Goal: Task Accomplishment & Management: Manage account settings

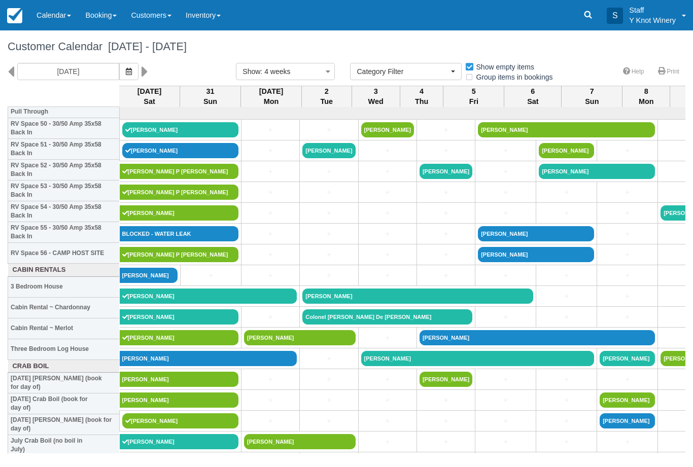
select select
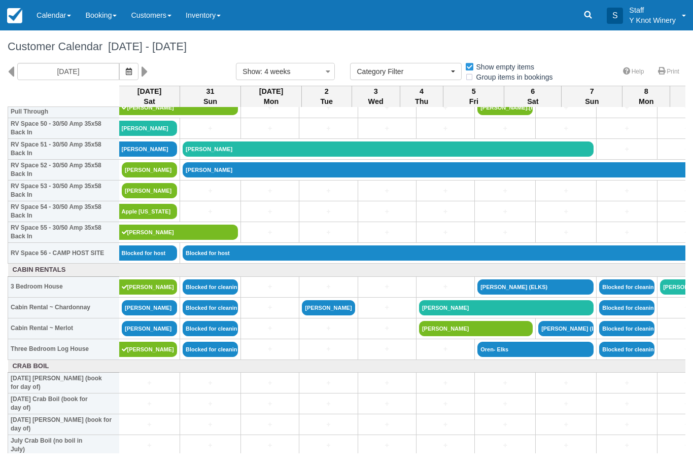
click at [140, 177] on link "[PERSON_NAME]" at bounding box center [149, 169] width 55 height 15
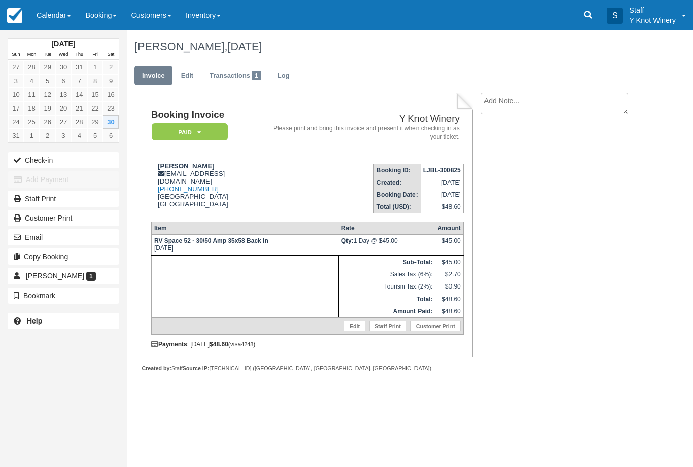
click at [59, 15] on link "Calendar" at bounding box center [53, 15] width 49 height 30
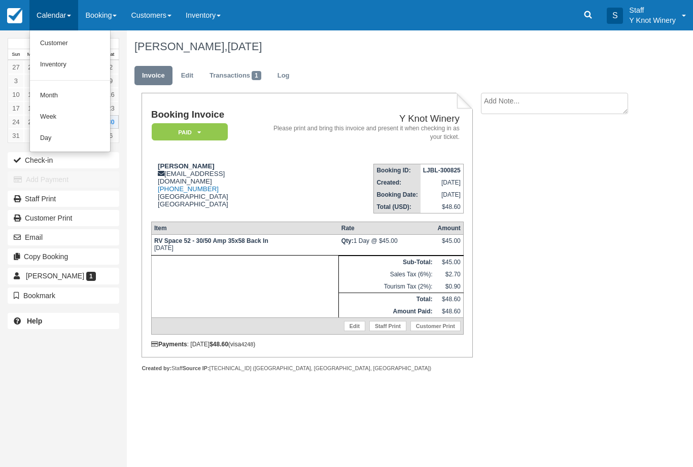
click at [67, 41] on link "Customer" at bounding box center [70, 43] width 80 height 21
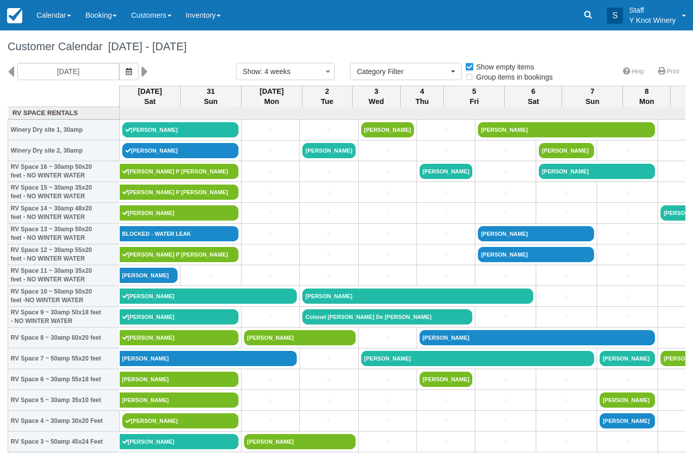
select select
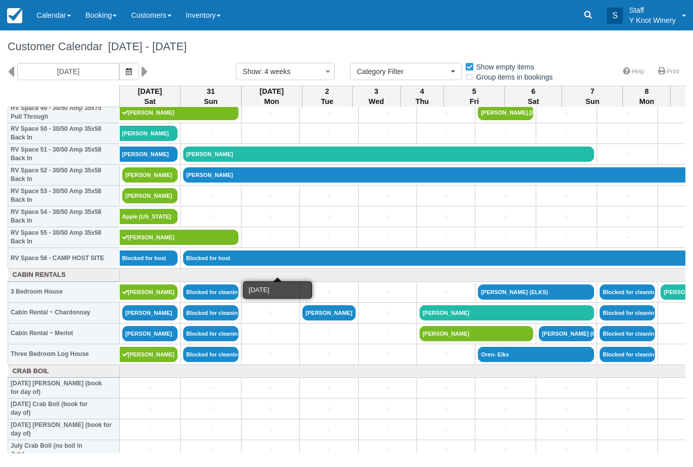
scroll to position [1057, 0]
click at [154, 183] on link "Richard Canard" at bounding box center [149, 174] width 55 height 15
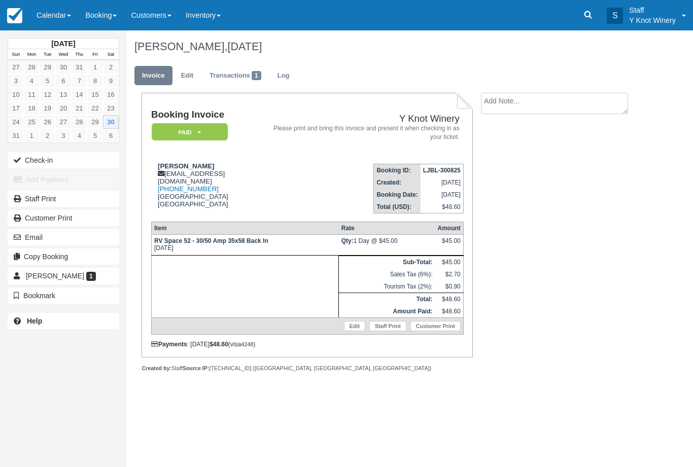
click at [53, 17] on link "Calendar" at bounding box center [53, 15] width 49 height 30
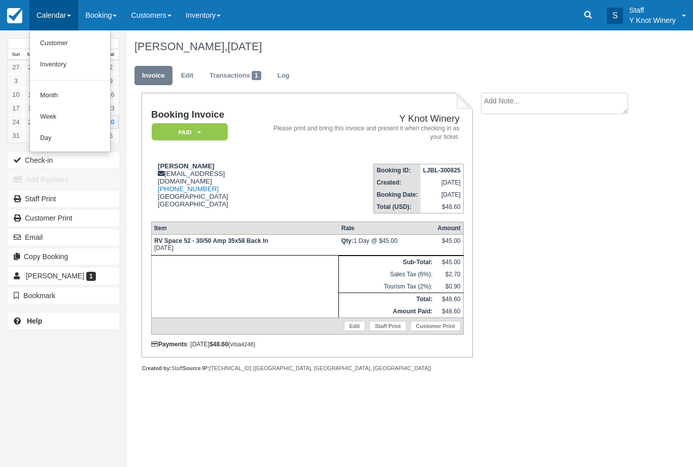
click at [69, 46] on link "Customer" at bounding box center [70, 43] width 80 height 21
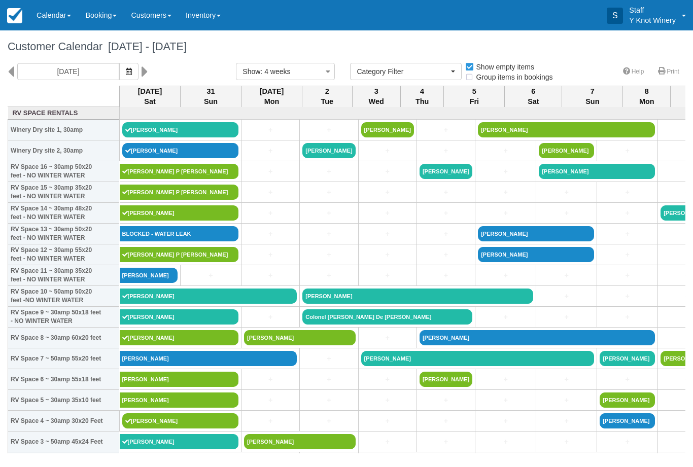
select select
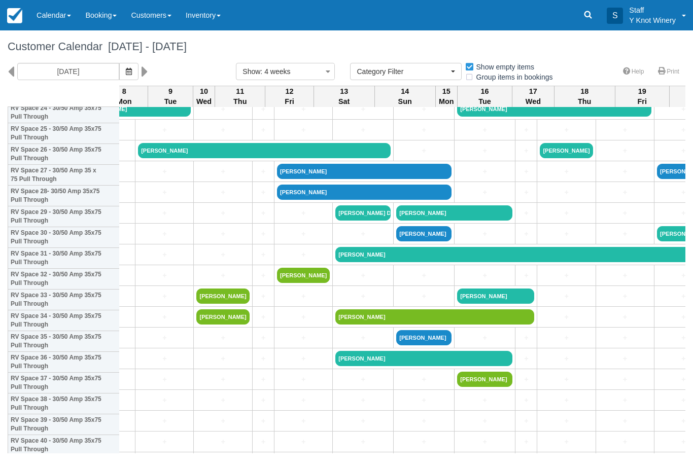
scroll to position [491, 521]
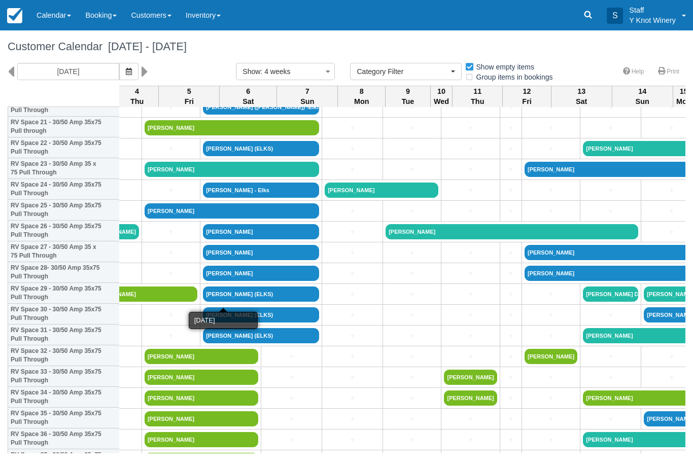
click at [329, 74] on icon "button" at bounding box center [328, 71] width 13 height 15
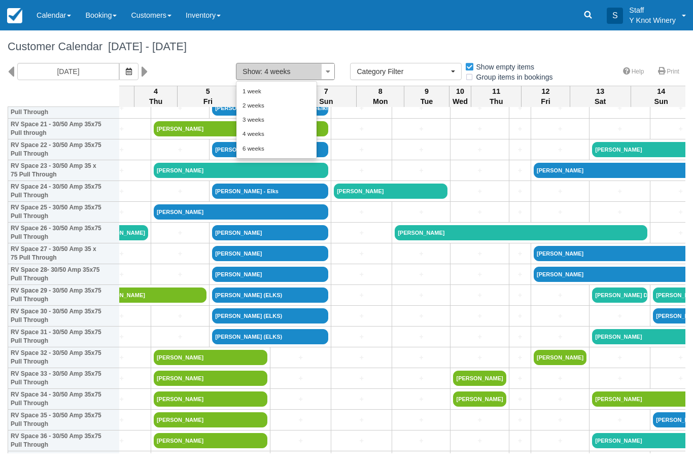
scroll to position [458, 265]
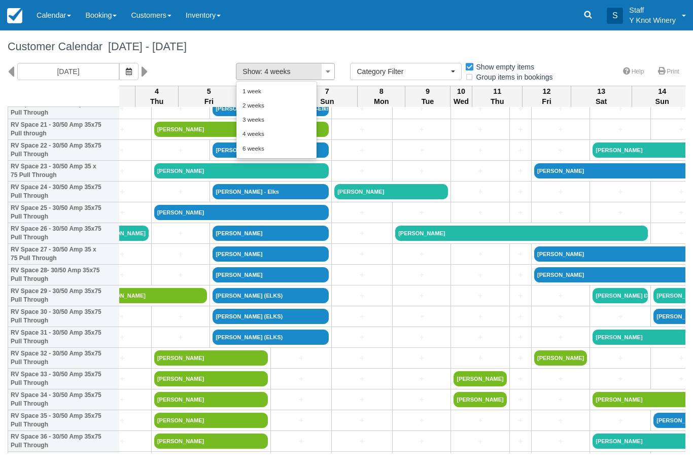
click at [272, 108] on link "2 weeks" at bounding box center [276, 105] width 80 height 14
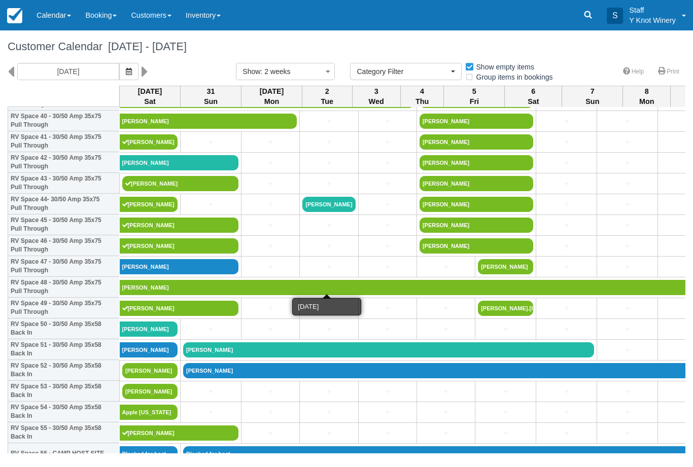
scroll to position [862, 0]
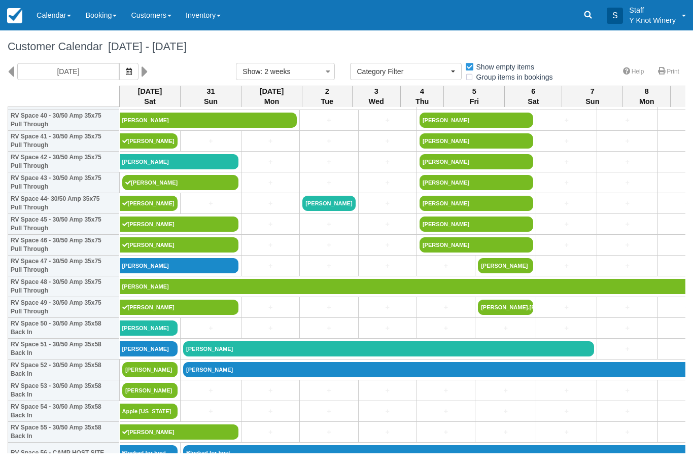
click at [119, 78] on button "button" at bounding box center [128, 71] width 19 height 17
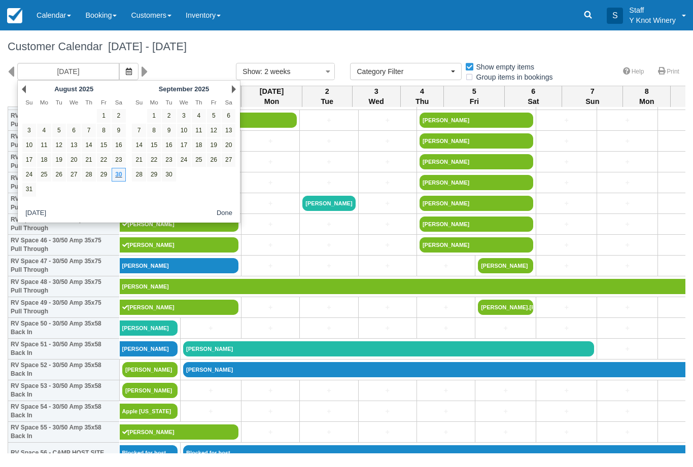
click at [106, 177] on link "29" at bounding box center [104, 175] width 14 height 14
type input "08/29/25"
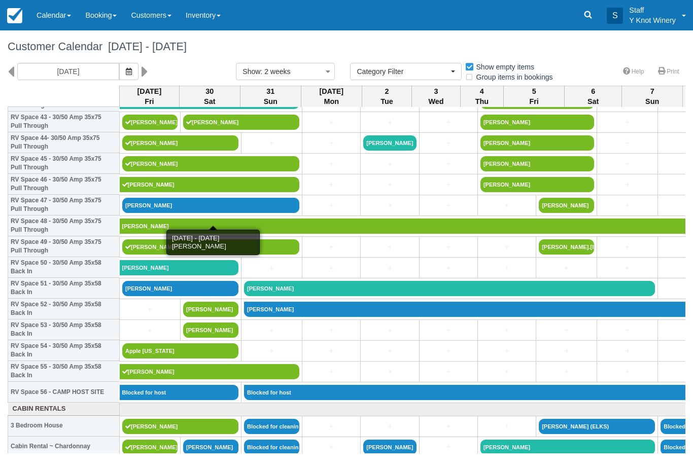
scroll to position [923, 0]
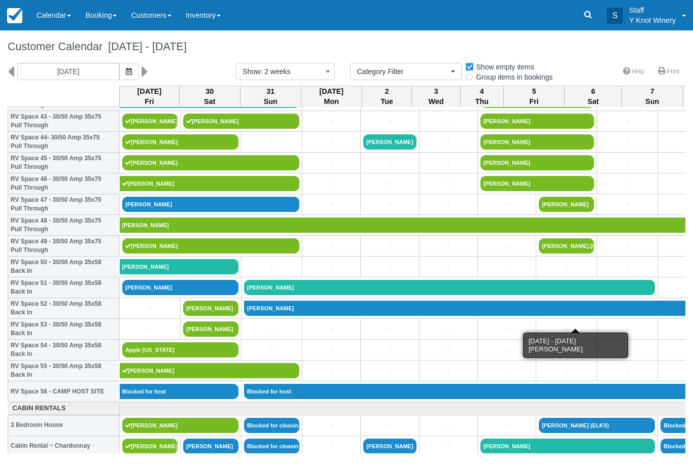
click at [270, 316] on link "[PERSON_NAME]" at bounding box center [610, 308] width 733 height 15
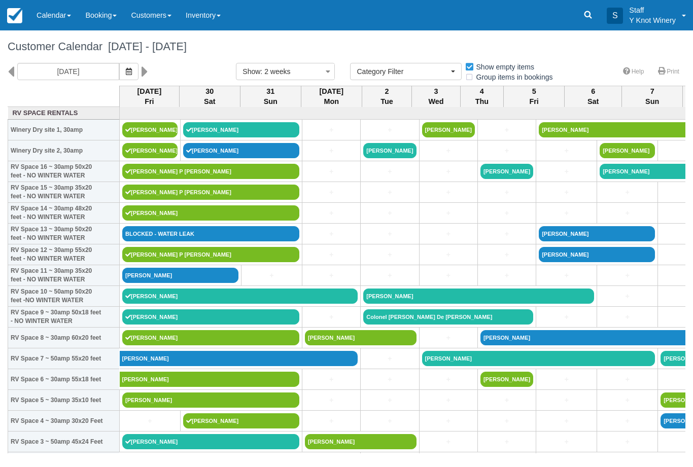
select select
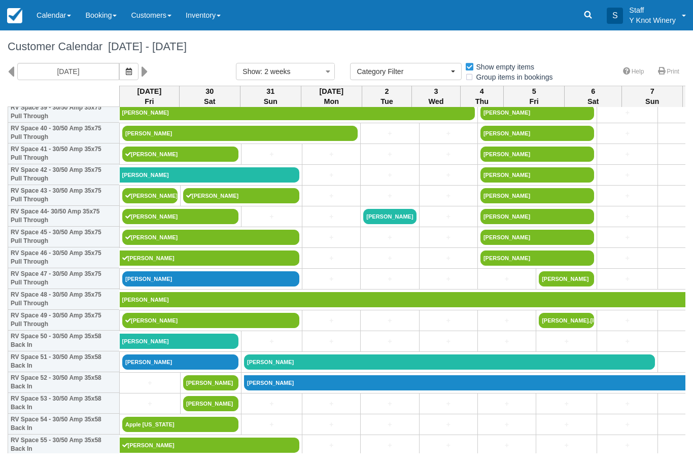
scroll to position [850, 0]
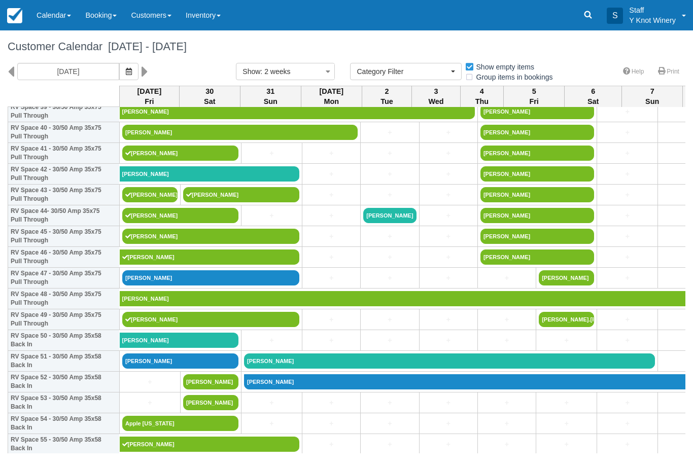
click at [57, 18] on link "Calendar" at bounding box center [53, 15] width 49 height 30
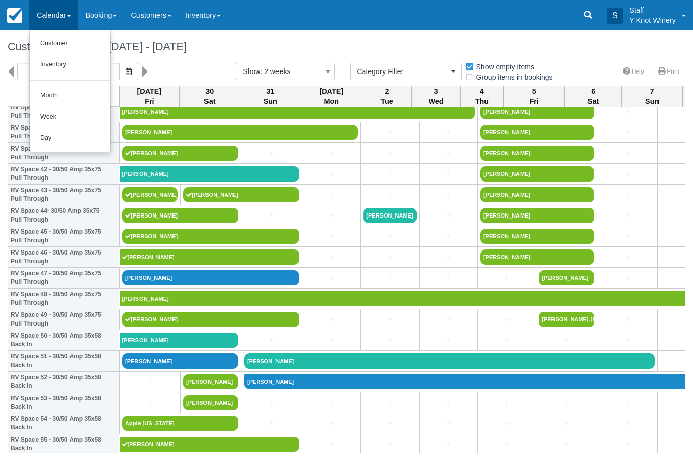
click at [75, 40] on link "Customer" at bounding box center [70, 43] width 80 height 21
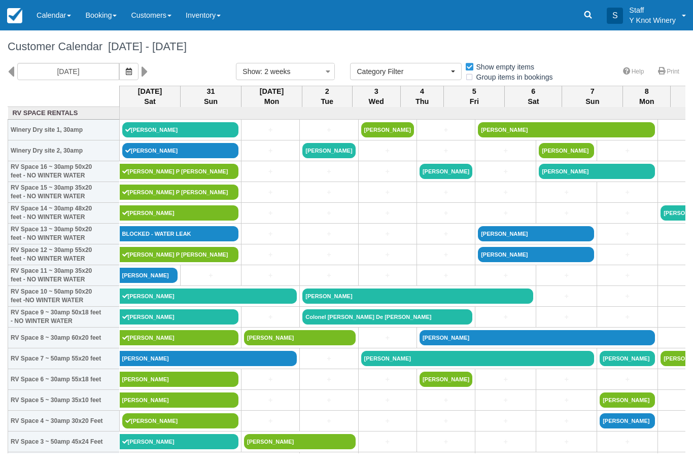
select select
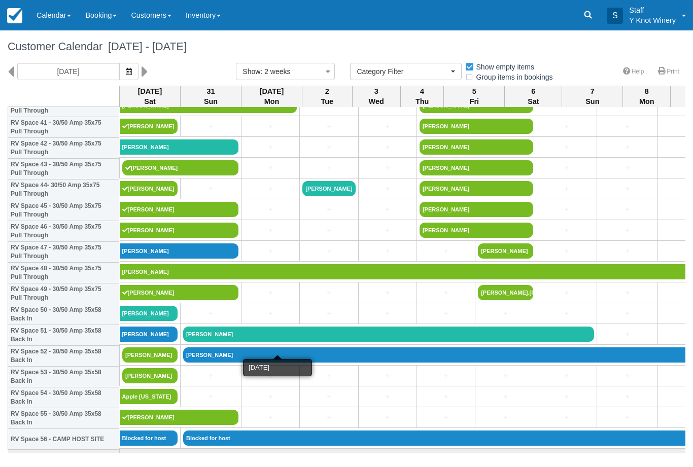
scroll to position [877, 0]
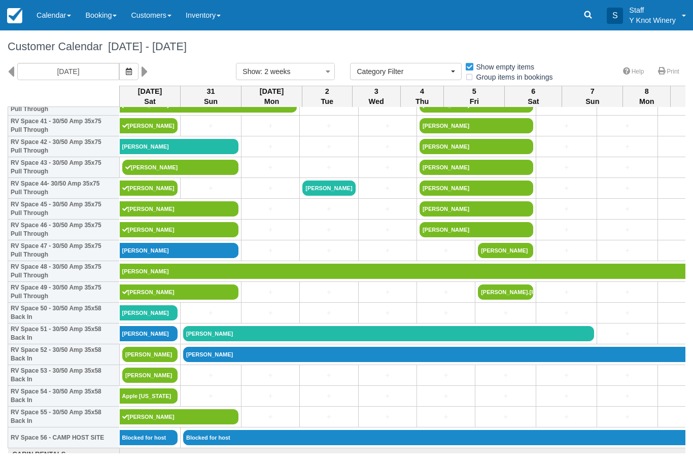
click at [156, 362] on link "Richard Canard" at bounding box center [149, 354] width 55 height 15
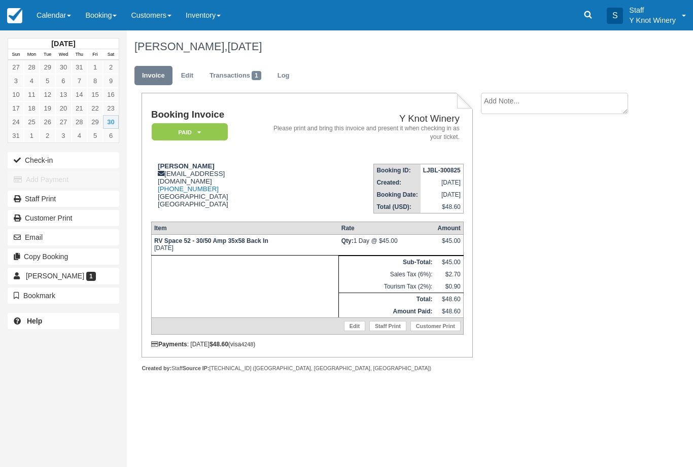
click at [252, 68] on link "Transactions 1" at bounding box center [235, 76] width 67 height 20
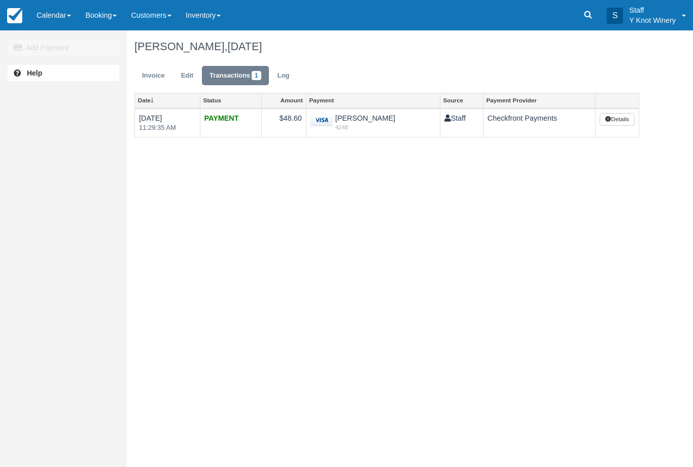
click at [150, 73] on link "Invoice" at bounding box center [153, 76] width 38 height 20
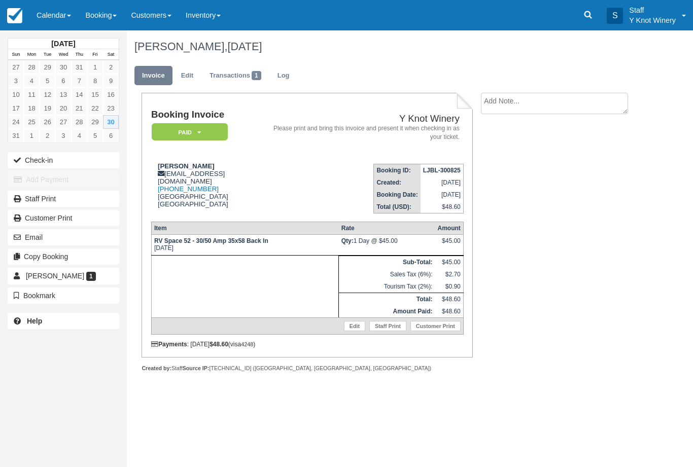
click at [53, 16] on link "Calendar" at bounding box center [53, 15] width 49 height 30
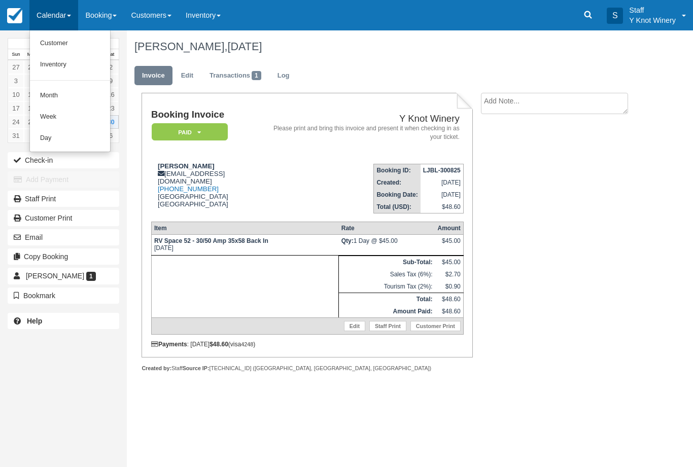
click at [61, 46] on link "Customer" at bounding box center [70, 43] width 80 height 21
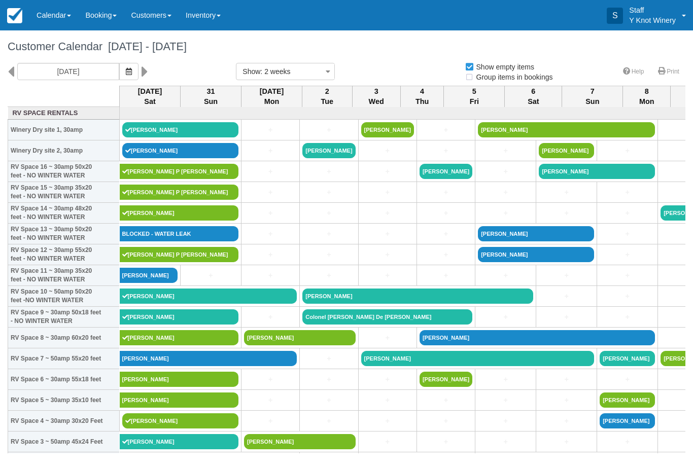
select select
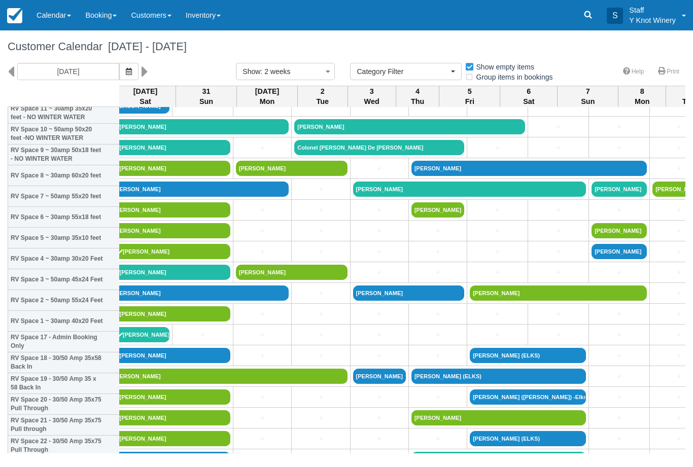
scroll to position [162, 5]
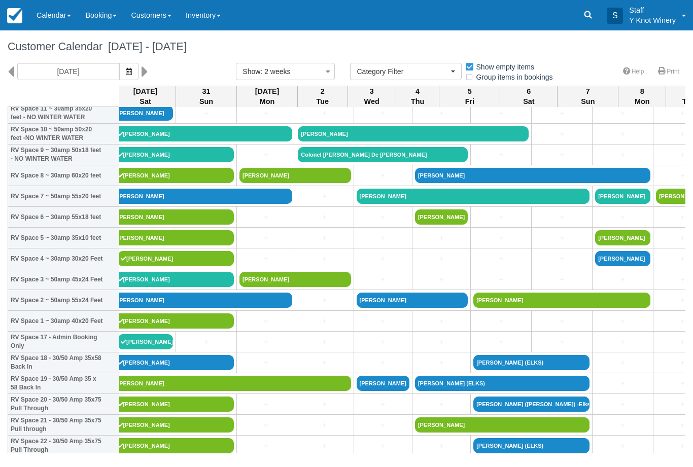
click at [295, 344] on td "+" at bounding box center [266, 342] width 58 height 21
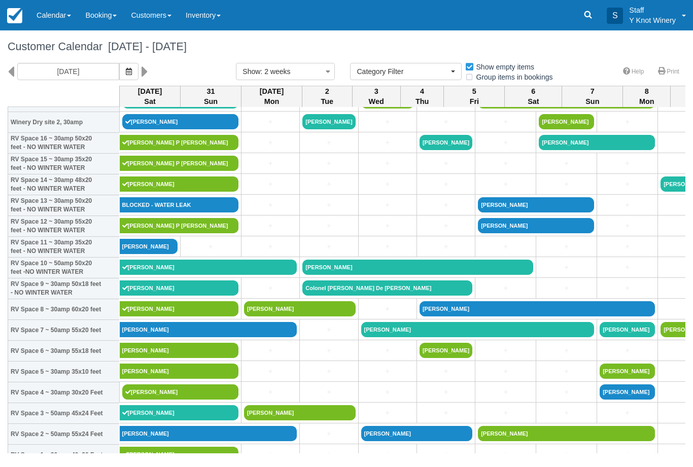
scroll to position [28, 0]
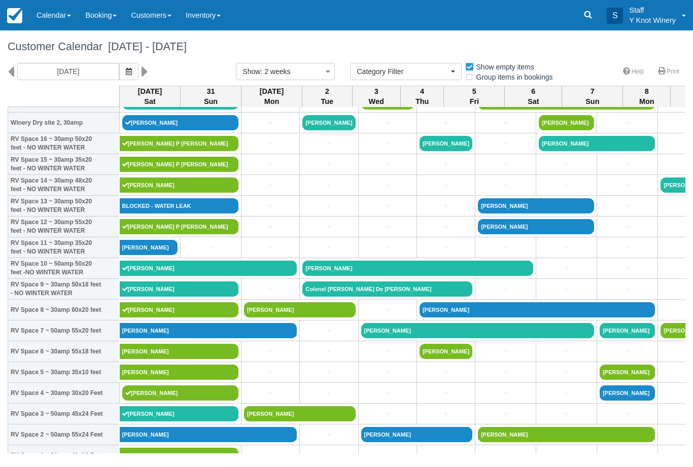
click at [150, 255] on link "[PERSON_NAME]" at bounding box center [149, 247] width 58 height 15
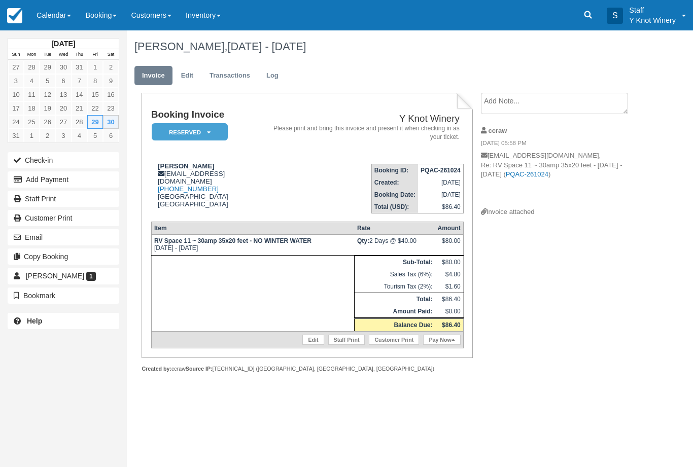
click at [192, 189] on link "[PHONE_NUMBER]" at bounding box center [188, 189] width 61 height 8
click at [48, 16] on link "Calendar" at bounding box center [53, 15] width 49 height 30
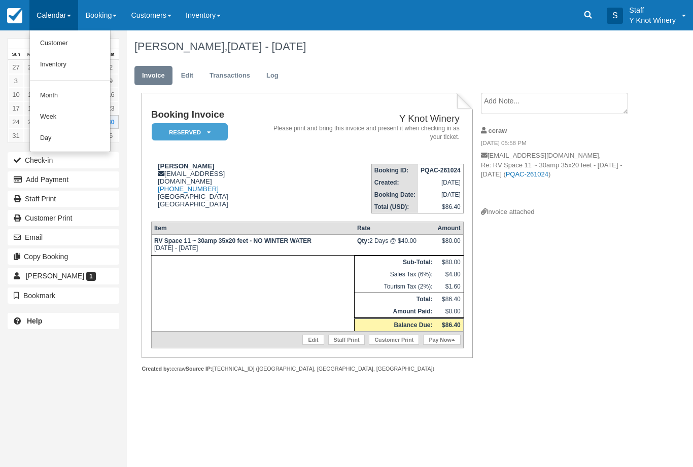
click at [48, 40] on link "Customer" at bounding box center [70, 43] width 80 height 21
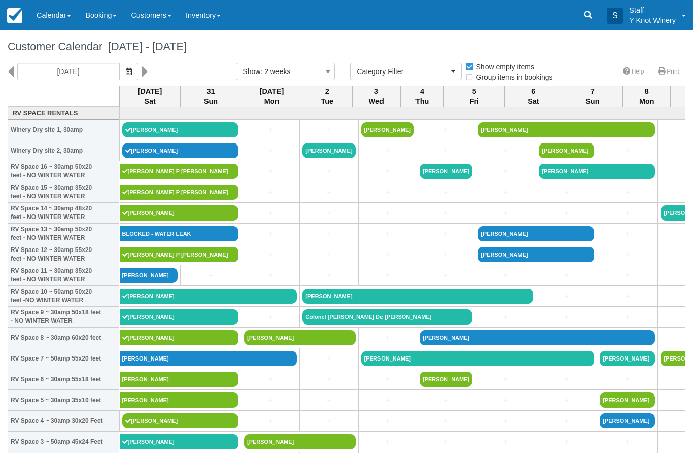
select select
click at [155, 221] on link "[PERSON_NAME]" at bounding box center [179, 212] width 119 height 15
